Goal: Find contact information: Find contact information

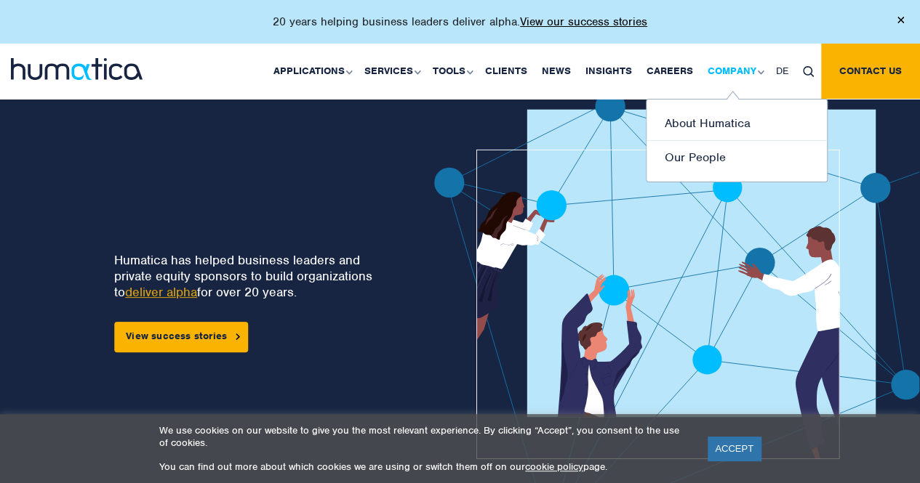
click at [730, 71] on link "Company" at bounding box center [734, 71] width 68 height 55
click at [708, 123] on link "About Humatica" at bounding box center [736, 124] width 180 height 34
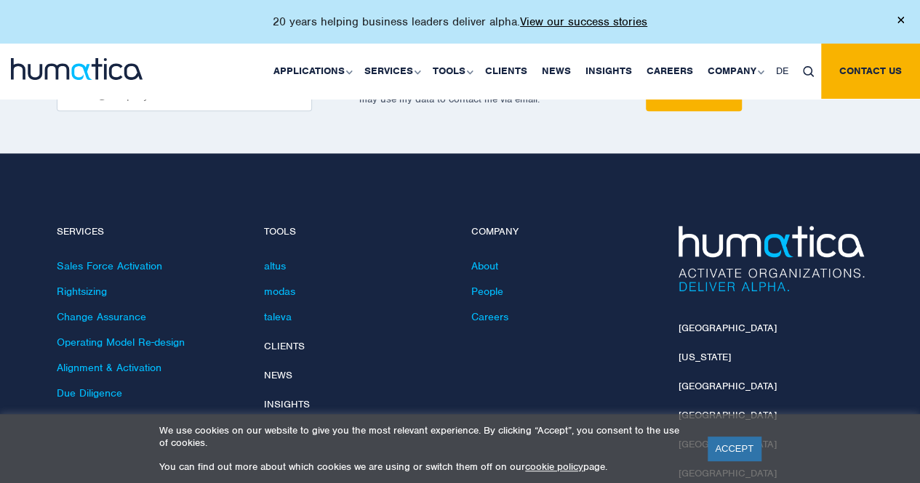
scroll to position [3490, 0]
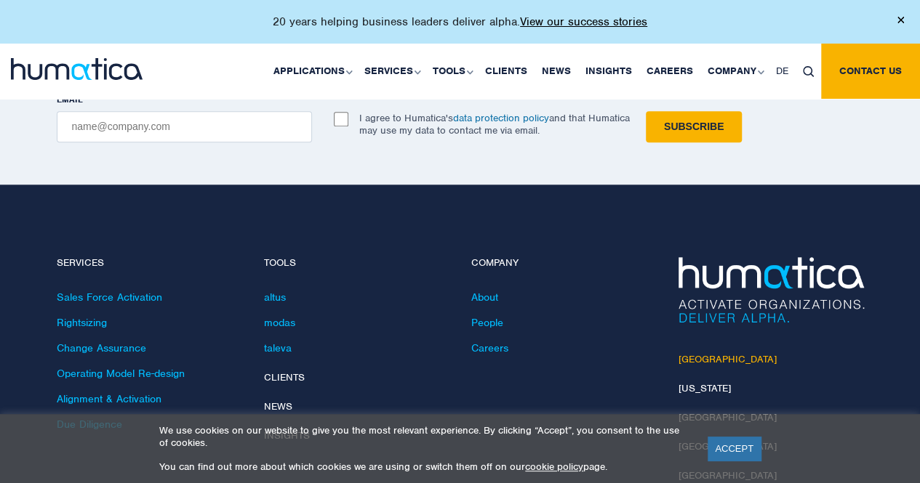
click at [687, 353] on link "[GEOGRAPHIC_DATA]" at bounding box center [727, 359] width 98 height 12
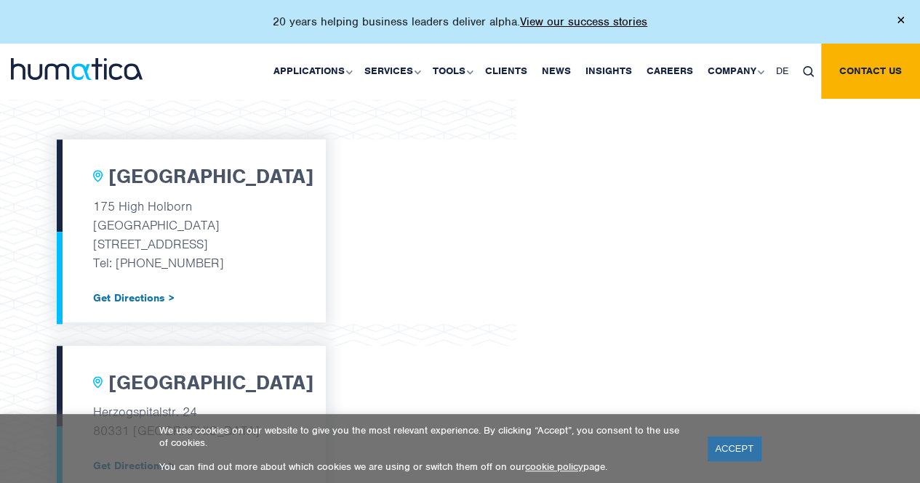
scroll to position [491, 0]
